Goal: Task Accomplishment & Management: Use online tool/utility

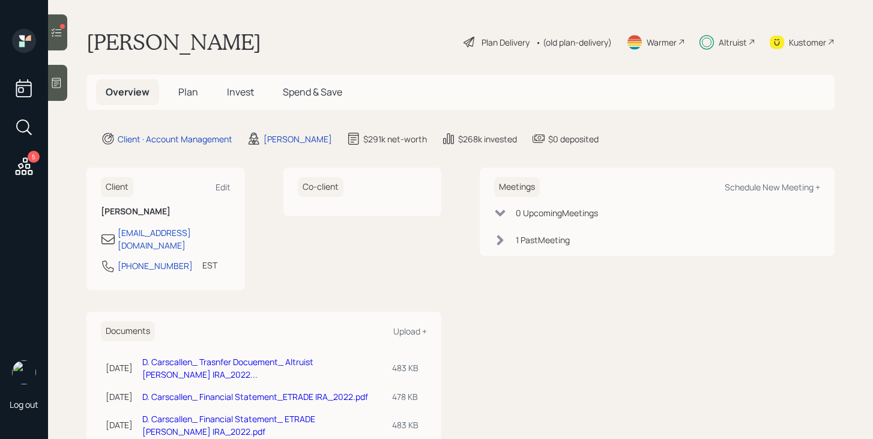
click at [736, 43] on div "Altruist" at bounding box center [732, 42] width 28 height 13
click at [727, 45] on div "Altruist" at bounding box center [732, 42] width 28 height 13
click at [62, 41] on div at bounding box center [57, 32] width 19 height 36
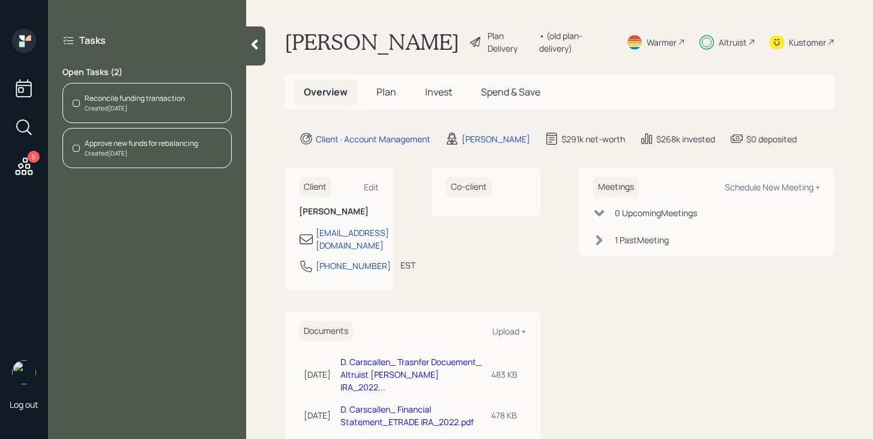
click at [153, 118] on div "Reconcile funding transaction Created [DATE]" at bounding box center [146, 103] width 169 height 40
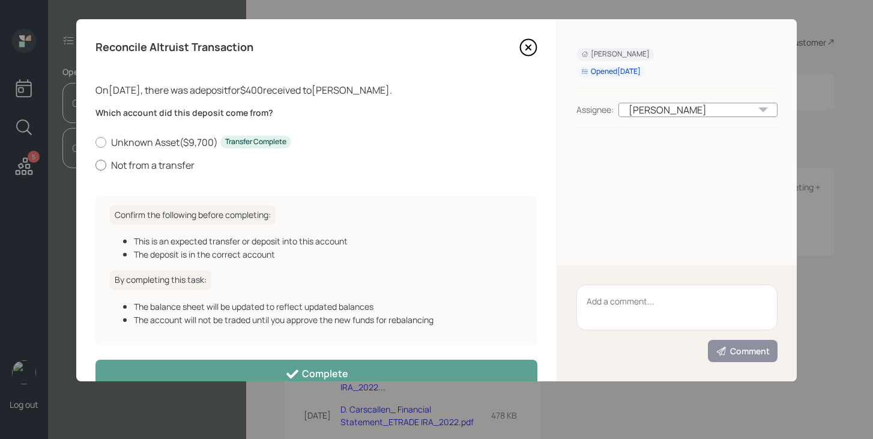
click at [154, 167] on label "Not from a transfer" at bounding box center [316, 164] width 442 height 13
click at [95, 165] on input "Not from a transfer" at bounding box center [95, 164] width 1 height 1
radio input "true"
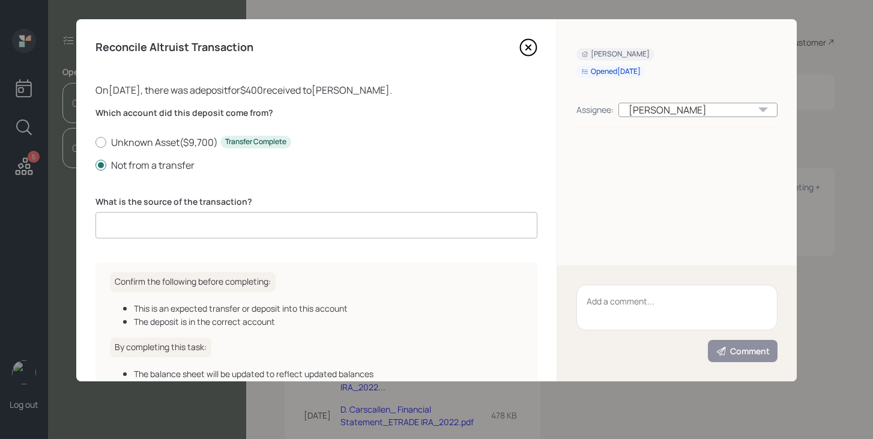
click at [178, 227] on input at bounding box center [316, 225] width 442 height 26
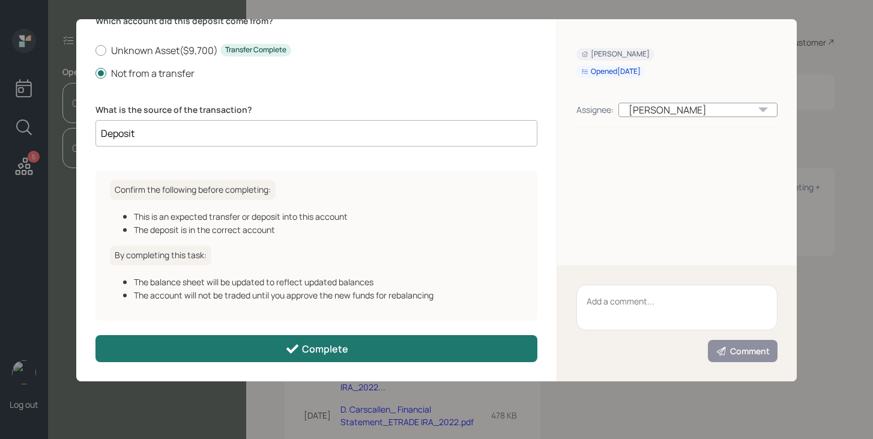
type input "Deposit"
click at [317, 357] on button "Complete" at bounding box center [316, 348] width 442 height 27
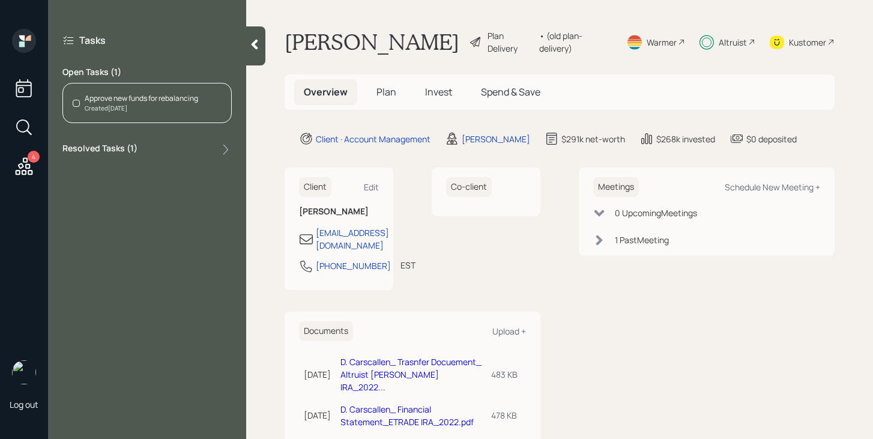
click at [162, 108] on div "Created [DATE]" at bounding box center [141, 108] width 113 height 9
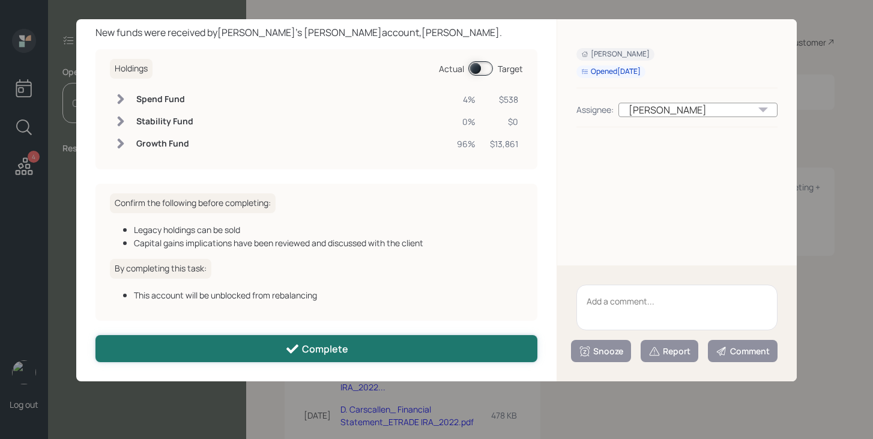
click at [362, 347] on button "Complete" at bounding box center [316, 348] width 442 height 27
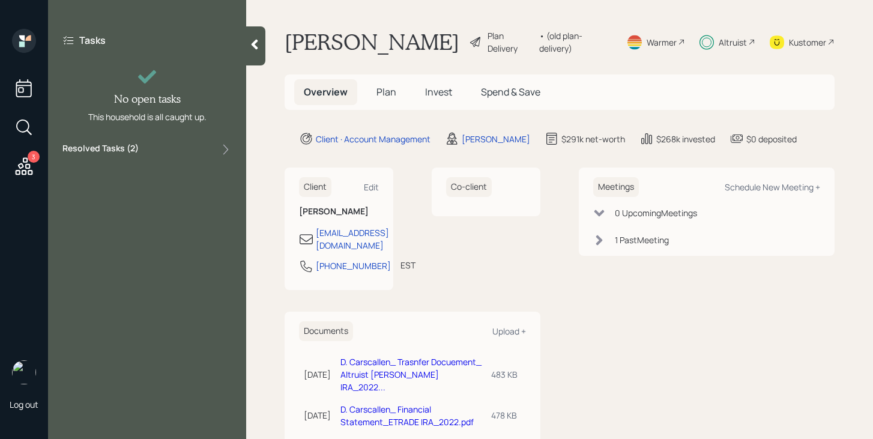
click at [31, 164] on icon at bounding box center [24, 166] width 22 height 22
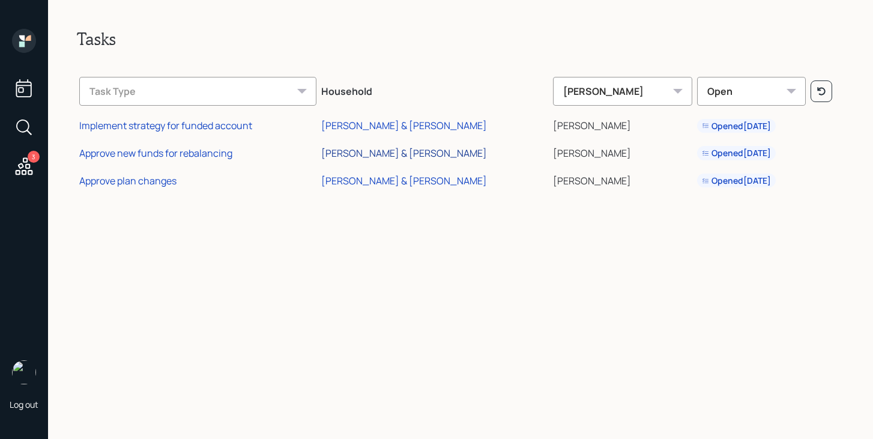
click at [391, 157] on div "[PERSON_NAME] & [PERSON_NAME]" at bounding box center [404, 152] width 166 height 13
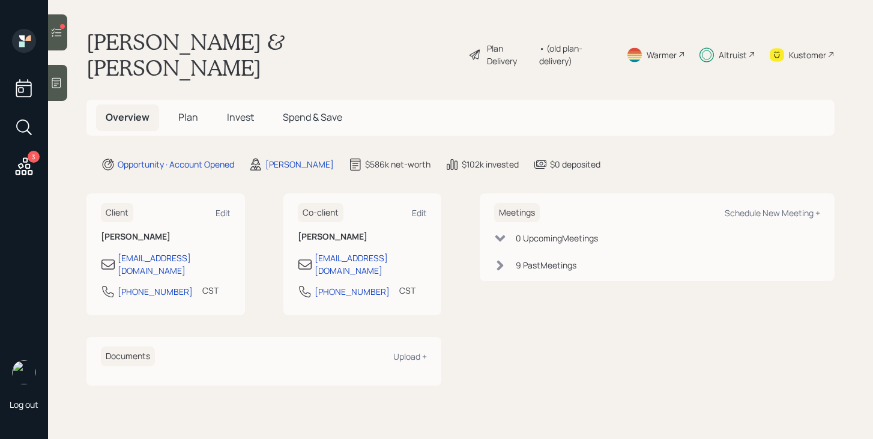
click at [181, 110] on span "Plan" at bounding box center [188, 116] width 20 height 13
